Goal: Task Accomplishment & Management: Use online tool/utility

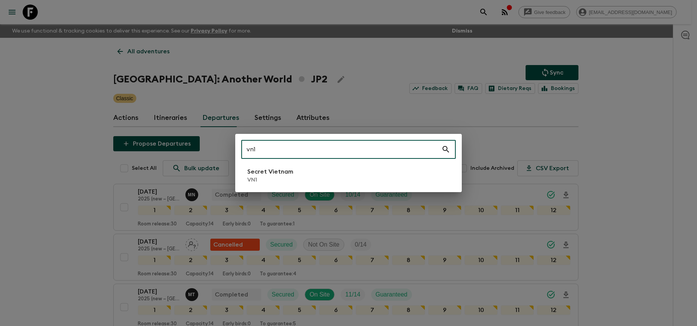
type input "vn1"
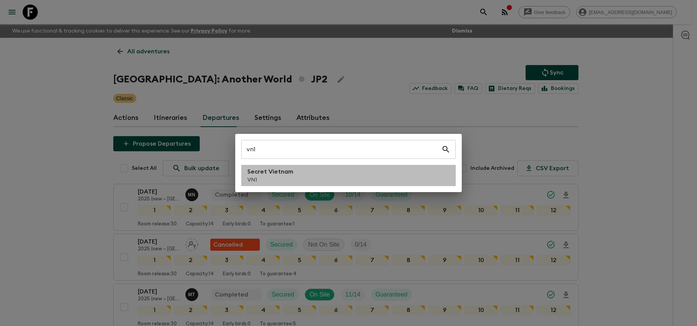
click at [381, 178] on li "Secret Vietnam VN1" at bounding box center [348, 175] width 215 height 21
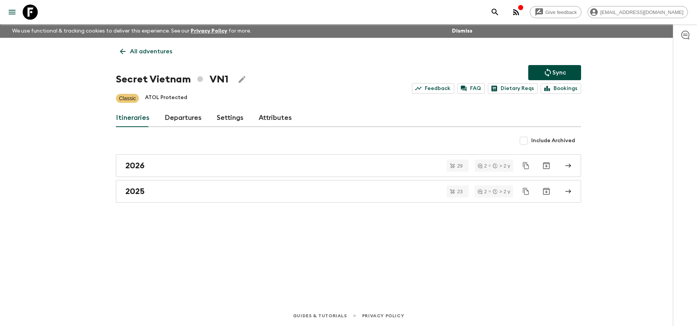
click at [190, 113] on link "Departures" at bounding box center [183, 118] width 37 height 18
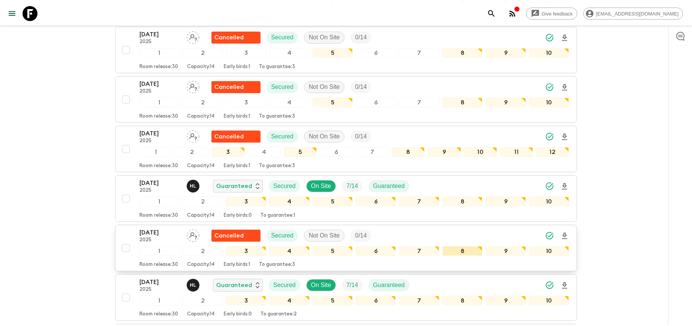
scroll to position [458, 0]
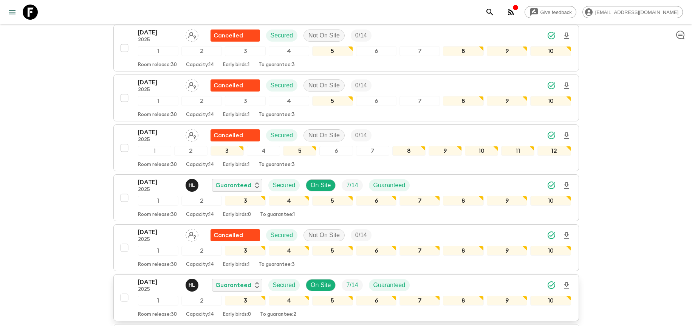
click at [434, 280] on div "[DATE] 2025 H L Guaranteed Secured On Site 7 / 14 Guaranteed" at bounding box center [354, 284] width 433 height 15
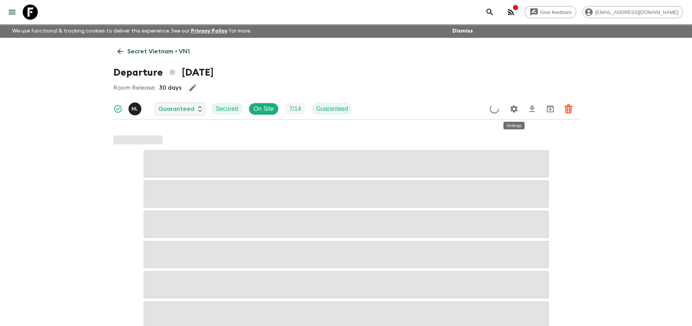
click at [513, 111] on icon "Settings" at bounding box center [513, 108] width 7 height 7
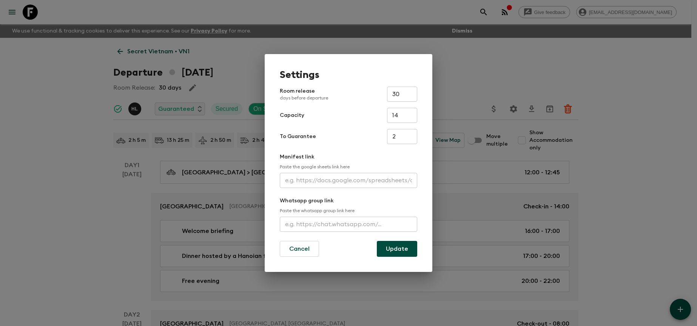
drag, startPoint x: 344, startPoint y: 187, endPoint x: 341, endPoint y: 182, distance: 4.7
click at [344, 187] on input "text" at bounding box center [348, 180] width 137 height 15
paste input "[URL][DOMAIN_NAME]"
type input "[URL][DOMAIN_NAME]"
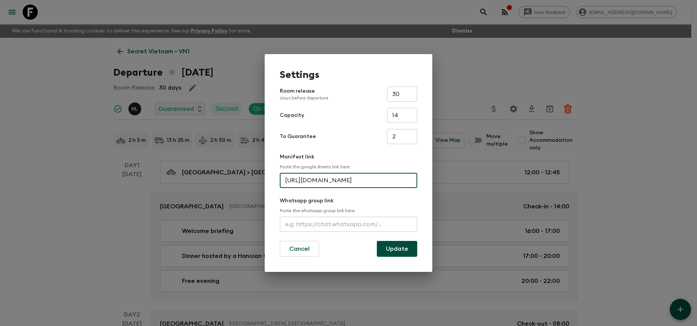
click at [408, 252] on button "Update" at bounding box center [397, 249] width 40 height 16
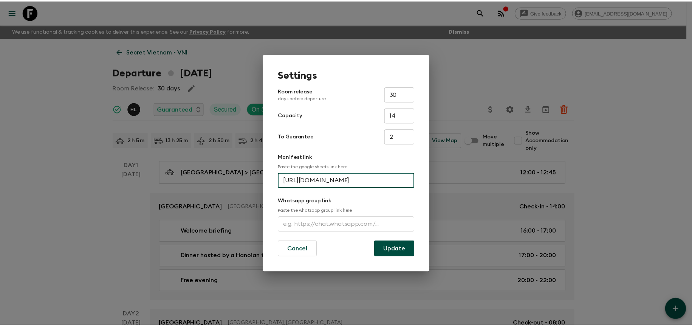
scroll to position [0, 0]
